Goal: Task Accomplishment & Management: Complete application form

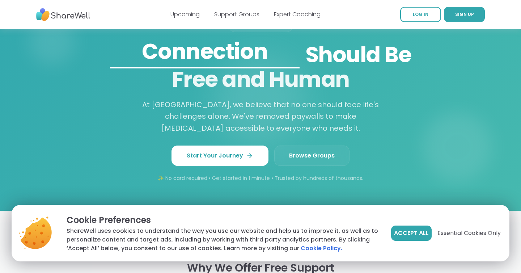
scroll to position [650, 0]
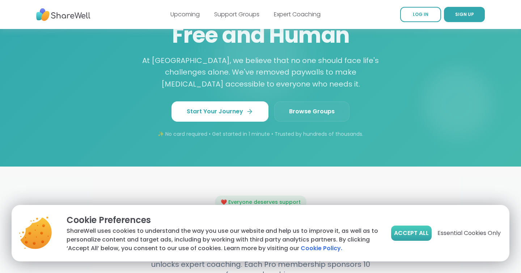
click at [402, 229] on span "Accept All" at bounding box center [411, 233] width 35 height 9
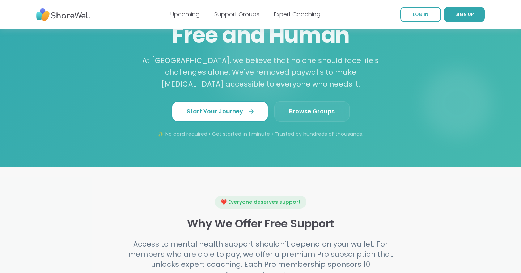
click at [231, 116] on span "Start Your Journey" at bounding box center [220, 111] width 67 height 9
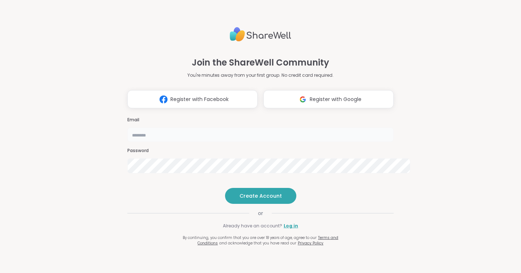
click at [190, 127] on input "email" at bounding box center [260, 134] width 266 height 14
click at [243, 117] on h3 "Email" at bounding box center [260, 120] width 266 height 6
